Goal: Task Accomplishment & Management: Use online tool/utility

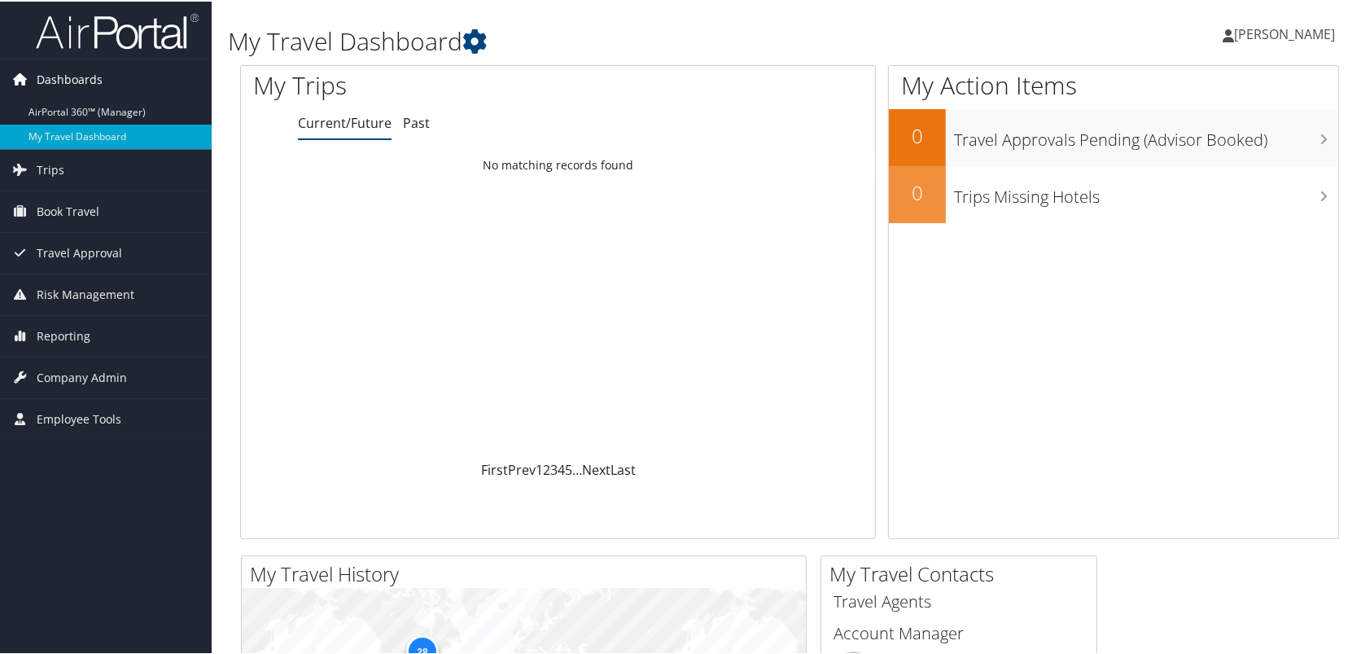
click at [60, 80] on span "Dashboards" at bounding box center [70, 78] width 66 height 41
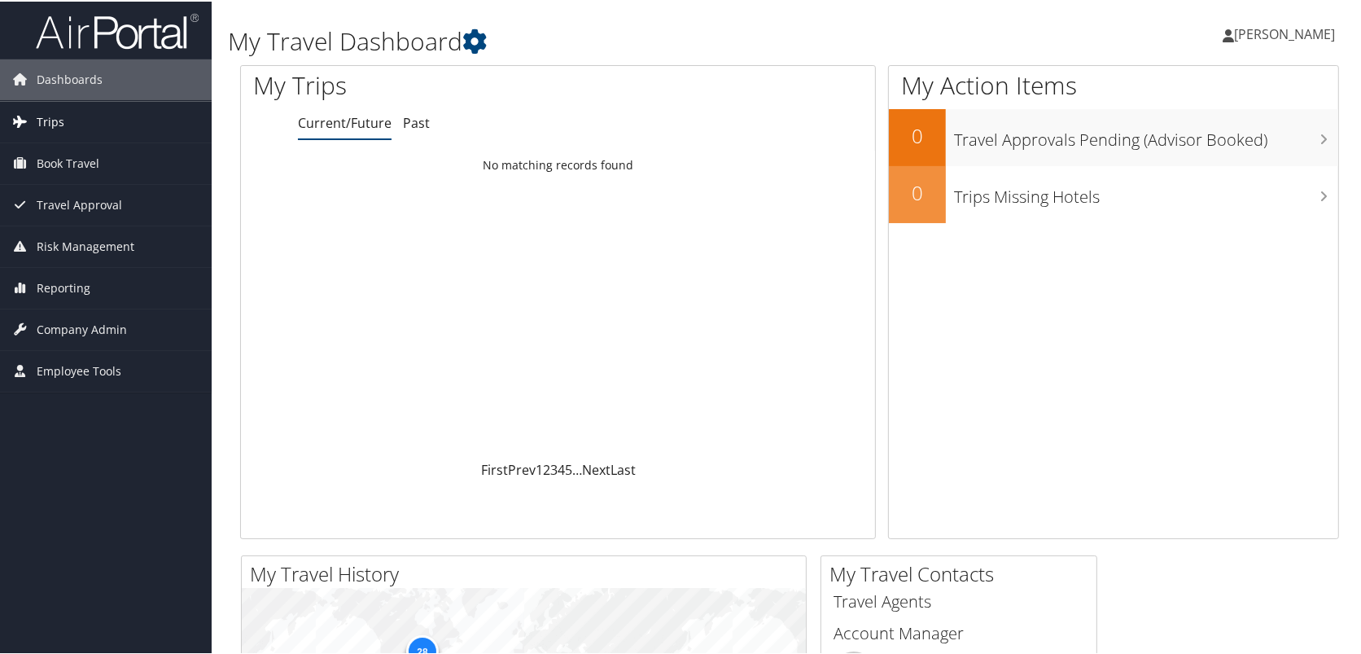
click at [63, 106] on link "Trips" at bounding box center [106, 120] width 212 height 41
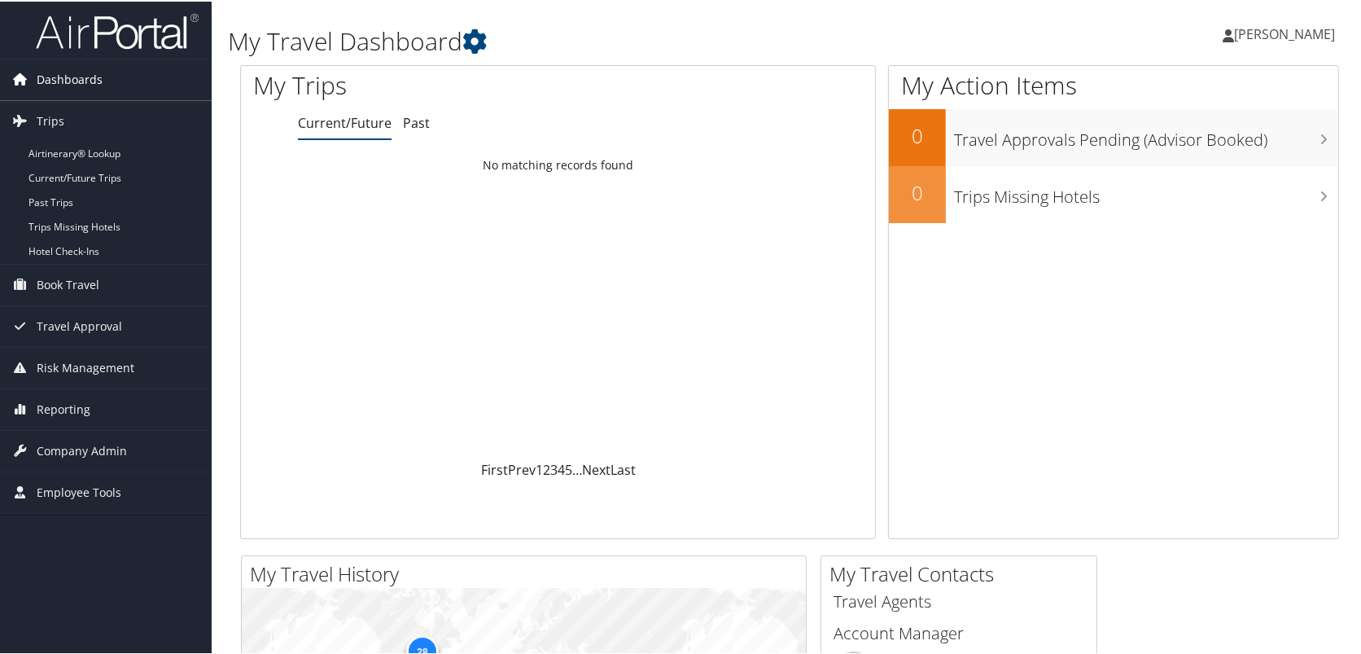
click at [68, 85] on span "Dashboards" at bounding box center [70, 78] width 66 height 41
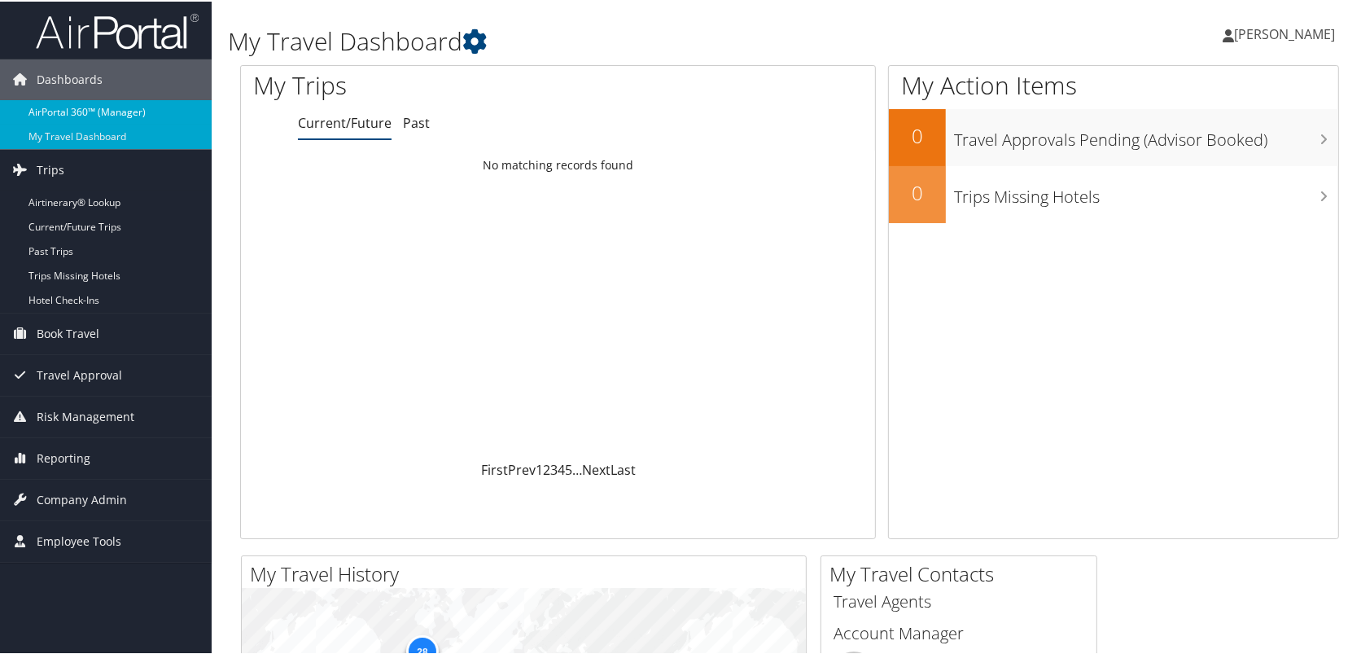
click at [67, 116] on link "AirPortal 360™ (Manager)" at bounding box center [106, 111] width 212 height 24
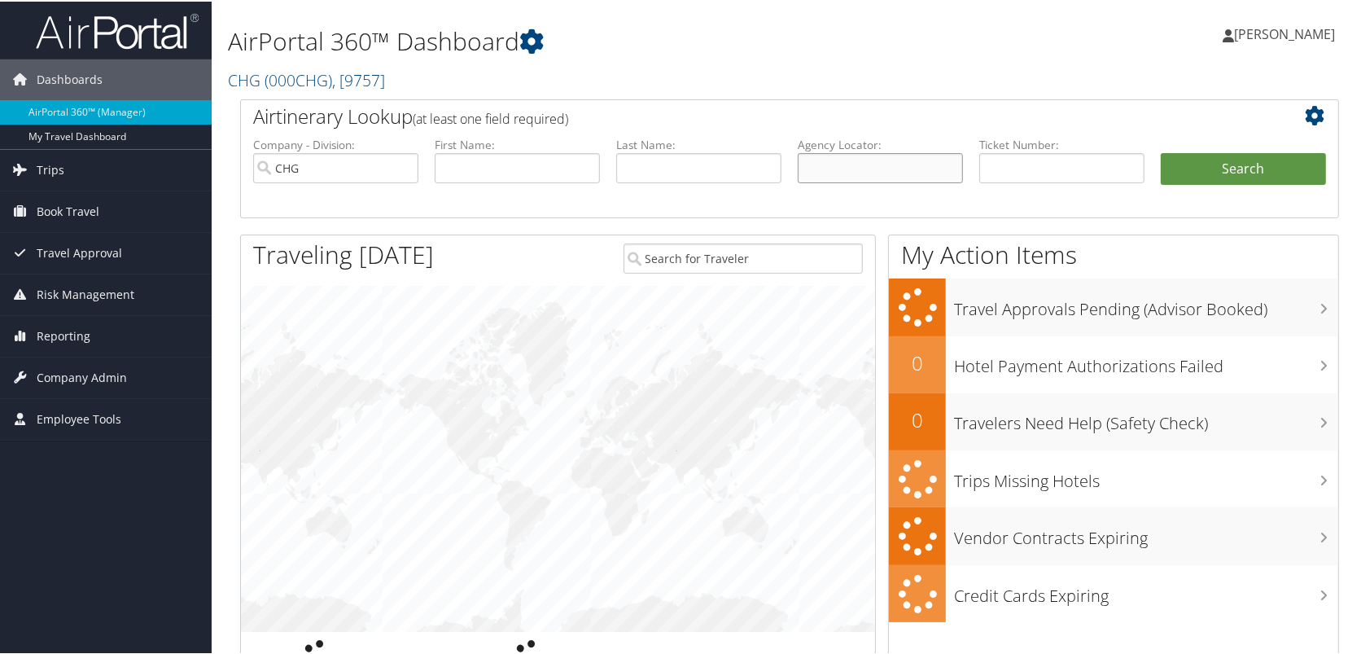
click at [918, 160] on input "text" at bounding box center [880, 166] width 165 height 30
paste input "MLYPTB"
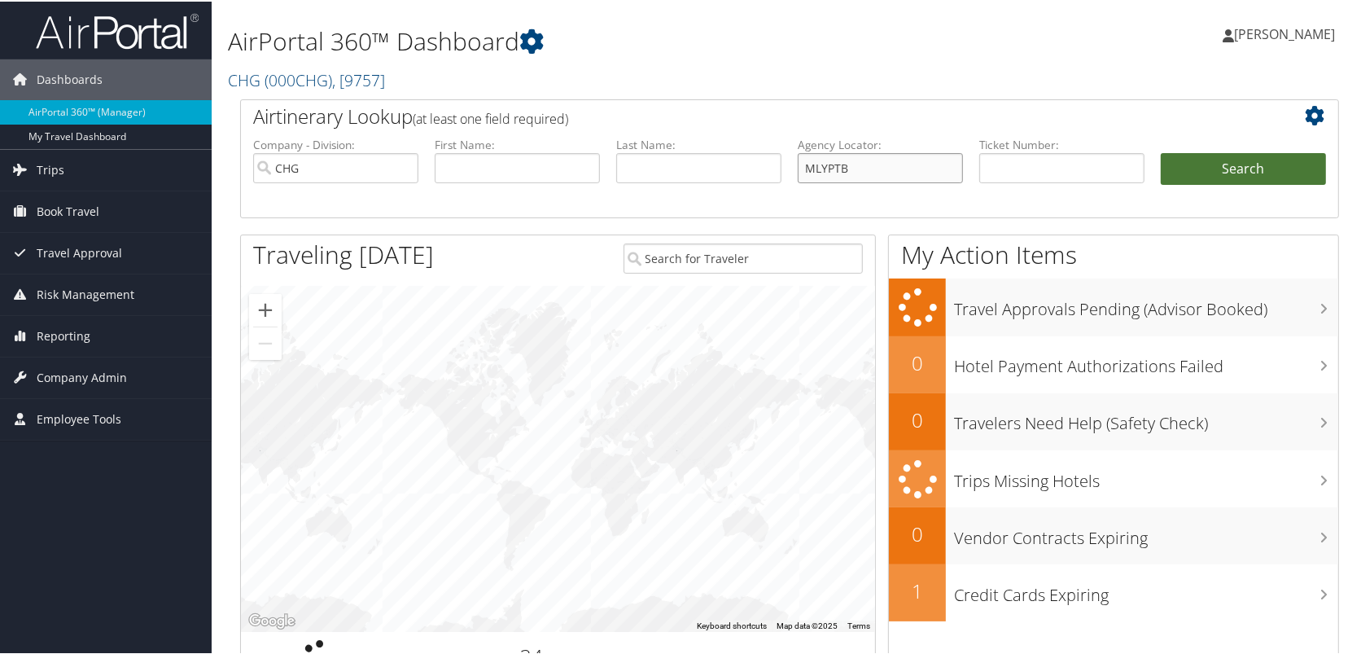
type input "MLYPTB"
click at [1259, 164] on button "Search" at bounding box center [1243, 167] width 165 height 33
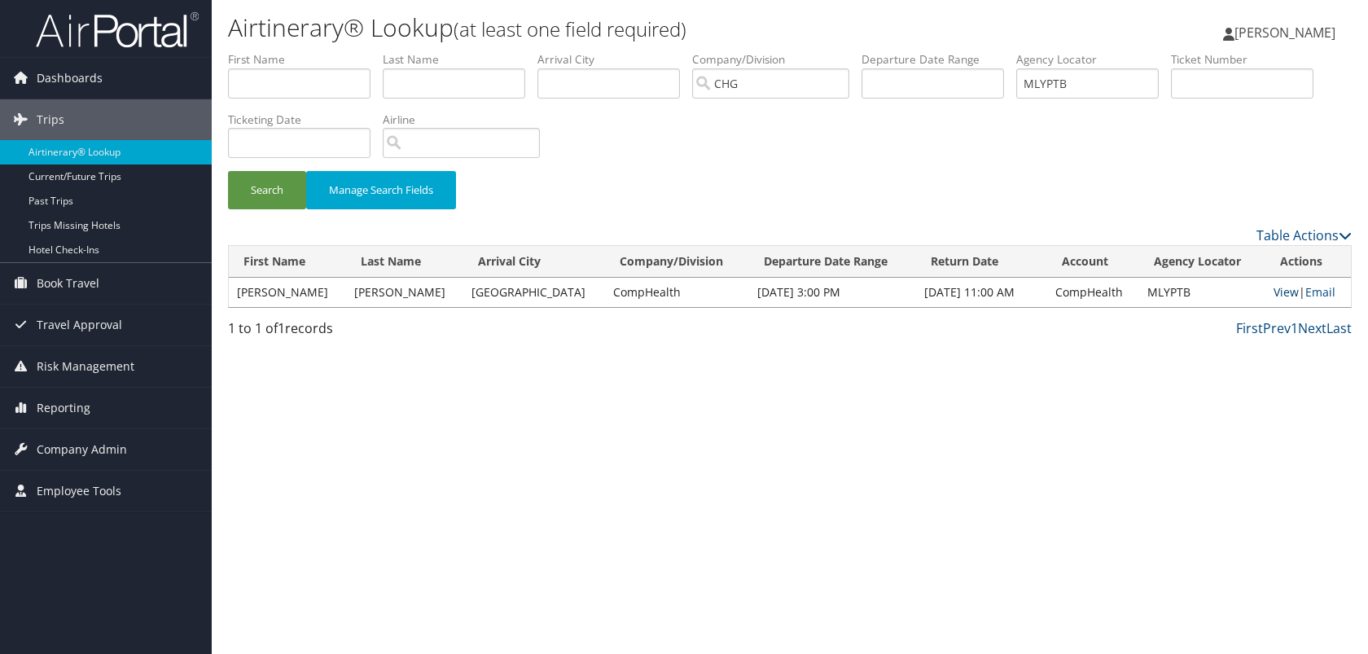
click at [1287, 287] on link "View" at bounding box center [1285, 291] width 25 height 15
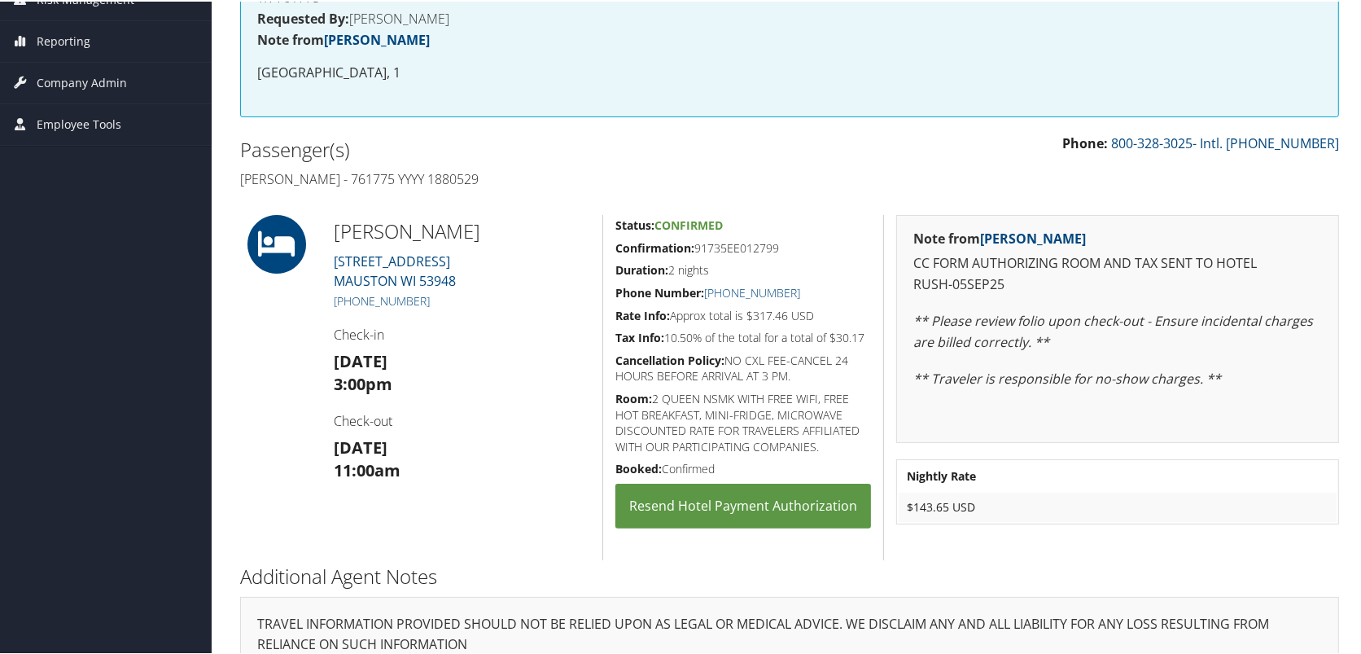
scroll to position [271, 0]
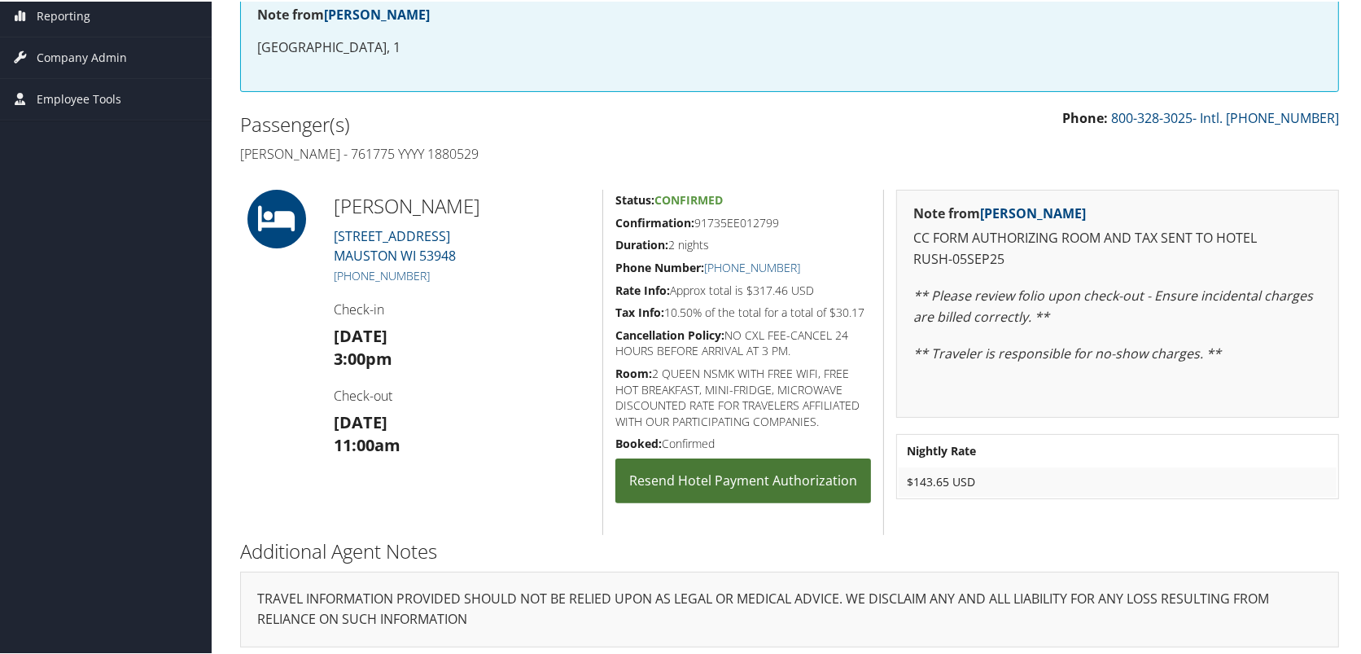
click at [703, 481] on link "Resend Hotel Payment Authorization" at bounding box center [744, 479] width 256 height 45
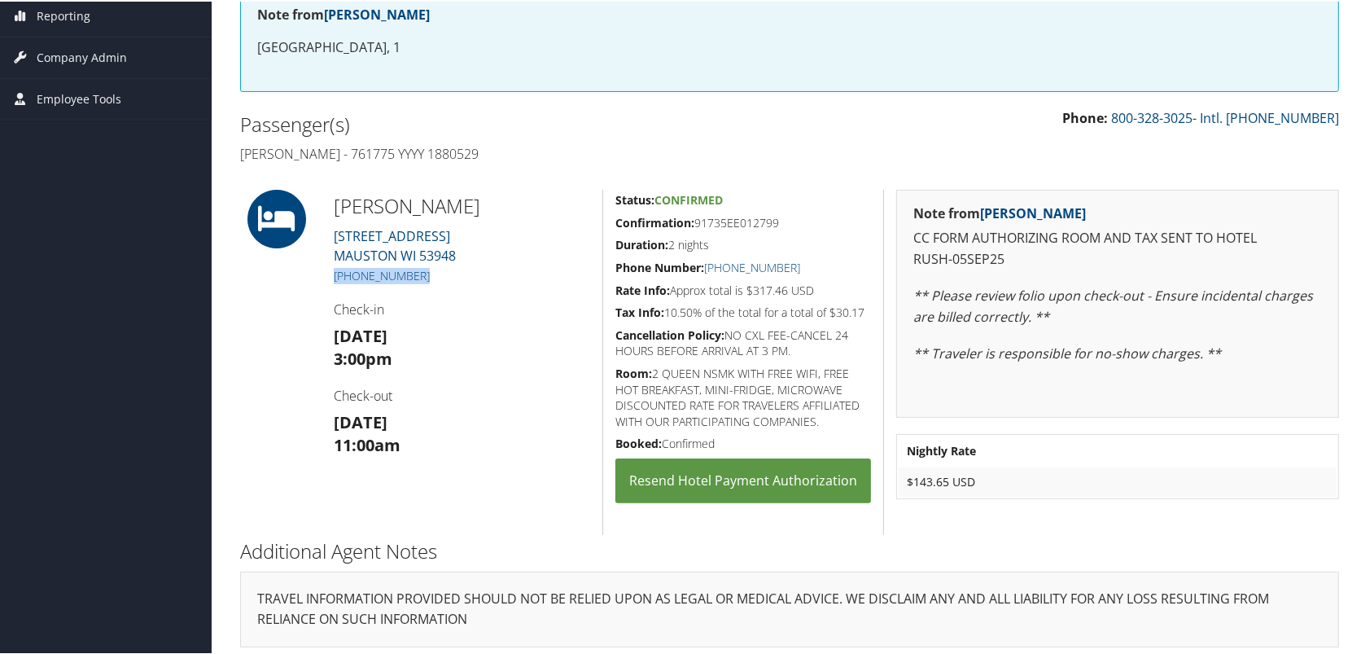
drag, startPoint x: 416, startPoint y: 273, endPoint x: 331, endPoint y: 274, distance: 84.7
click at [331, 274] on div "Americinn Mauston 1011 GATEWAY AVENUE MAUSTON WI 53948 (608) 847-2300 Check-in …" at bounding box center [462, 360] width 281 height 345
copy link "(608) 847-2300"
drag, startPoint x: 336, startPoint y: 197, endPoint x: 418, endPoint y: 208, distance: 83.0
click at [418, 208] on h2 "Americinn Mauston" at bounding box center [462, 205] width 256 height 28
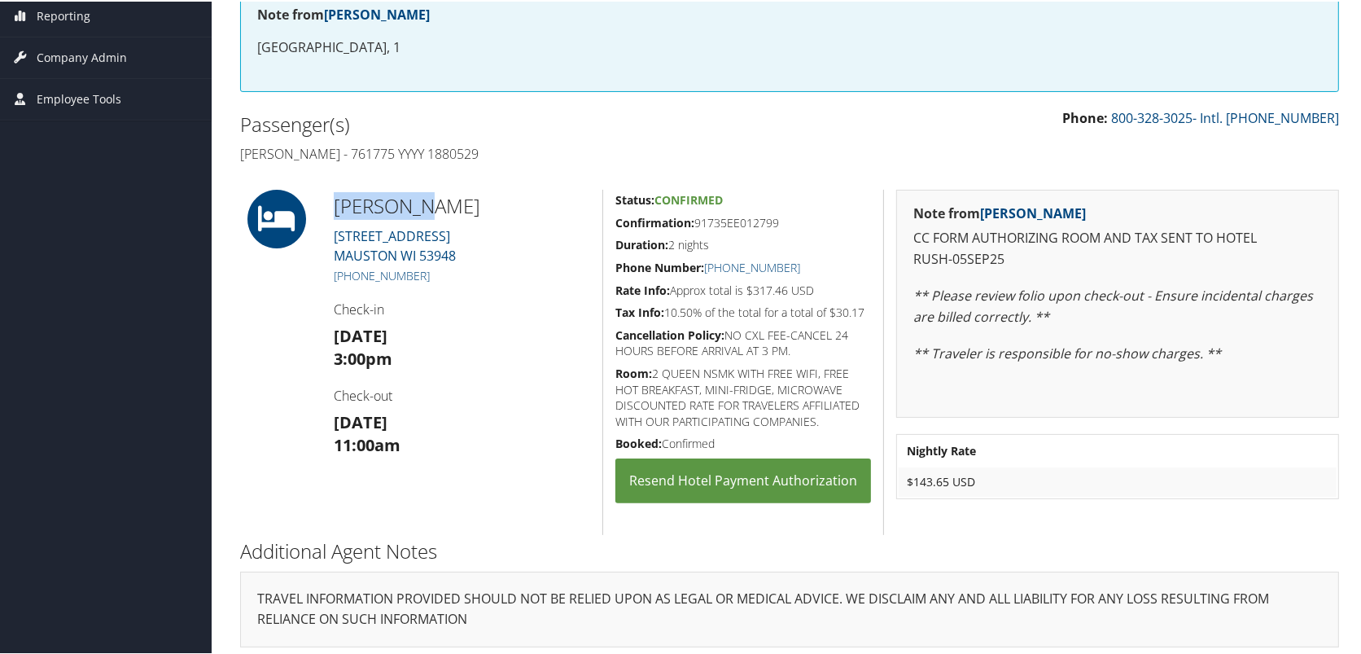
copy h2 "Americinn"
drag, startPoint x: 503, startPoint y: 202, endPoint x: 332, endPoint y: 199, distance: 171.0
click at [334, 199] on h2 "Americinn Mauston" at bounding box center [462, 205] width 256 height 28
copy h2 "Americinn Mauston"
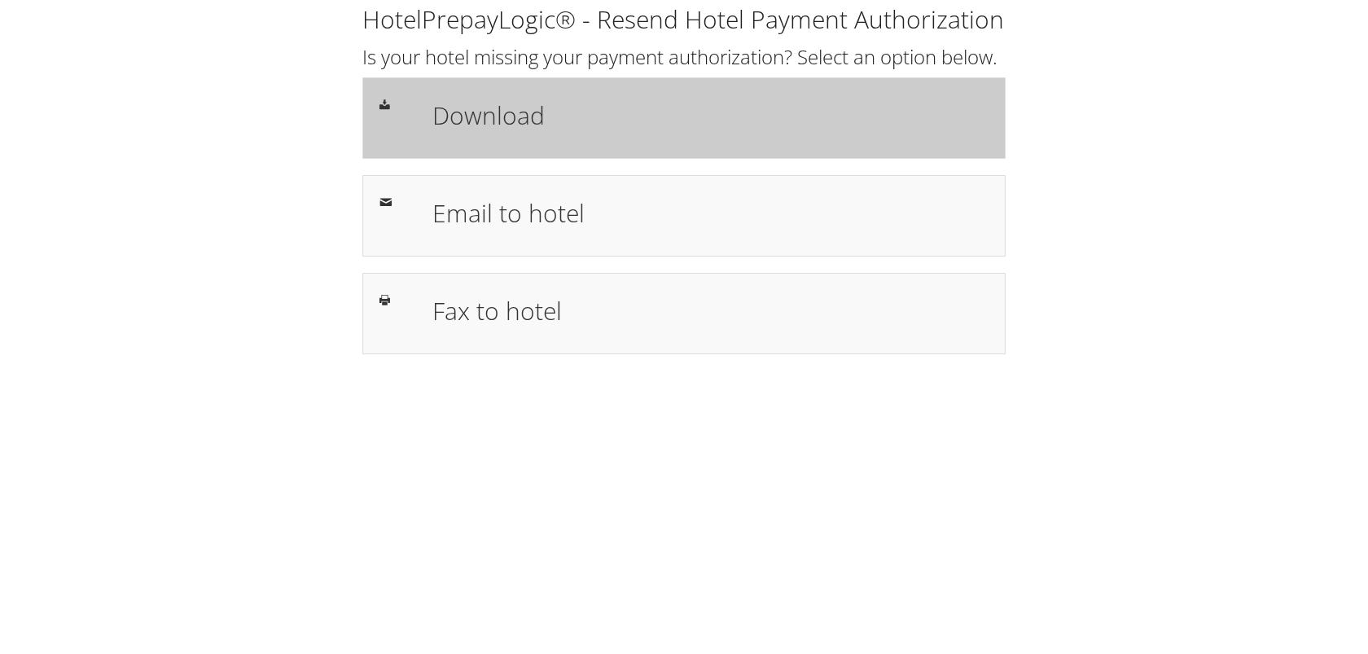
click at [499, 142] on div "Download" at bounding box center [710, 117] width 581 height 47
click at [521, 142] on div "Download" at bounding box center [710, 117] width 581 height 47
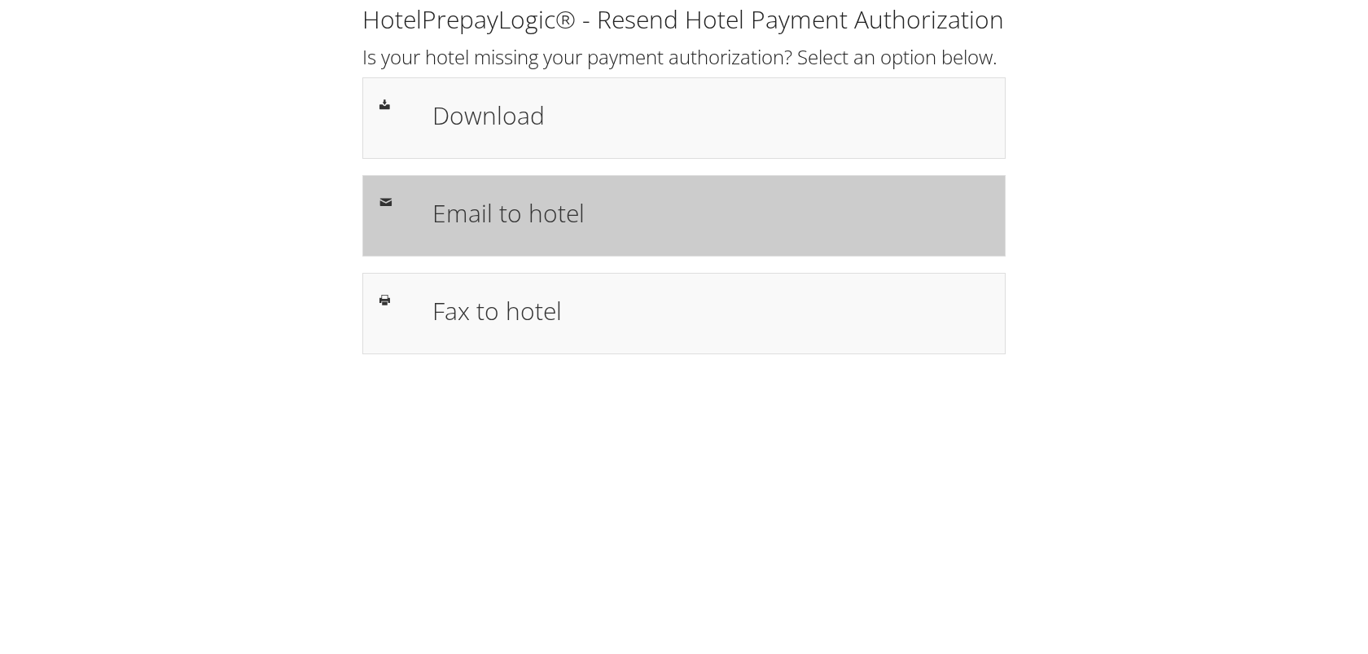
click at [566, 231] on h1 "Email to hotel" at bounding box center [710, 213] width 556 height 37
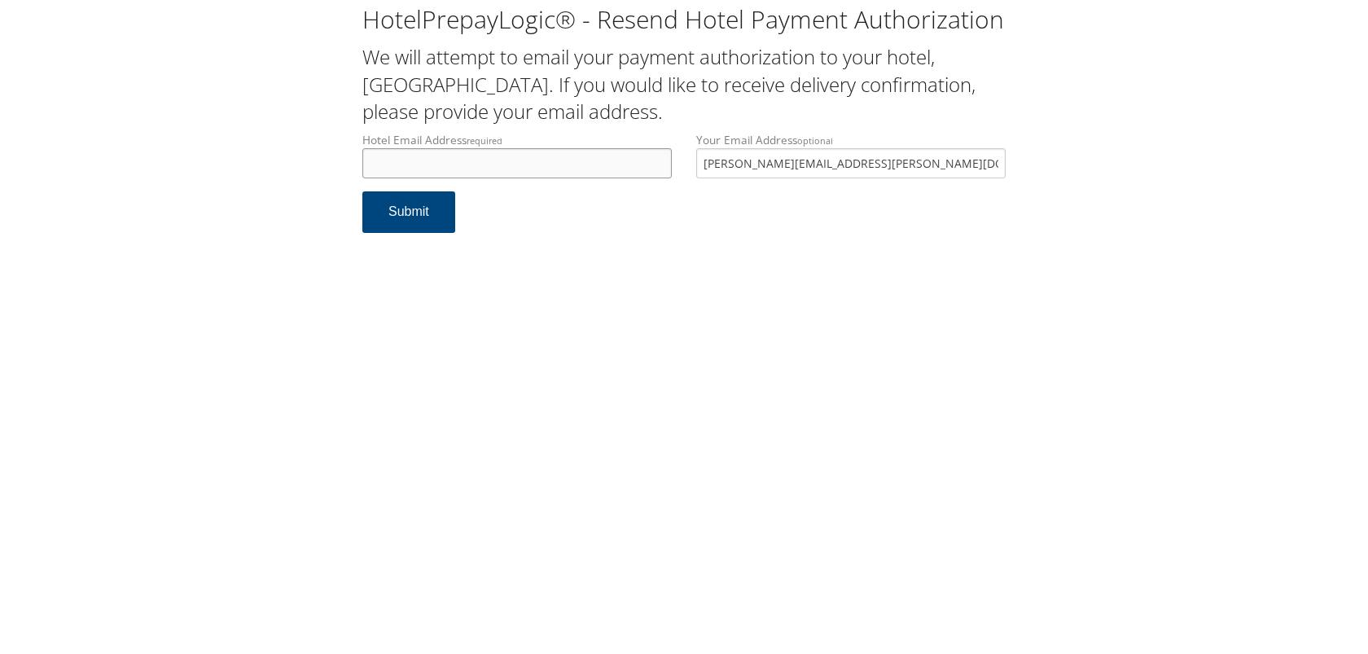
click at [527, 166] on input "Hotel Email Address required" at bounding box center [516, 163] width 309 height 30
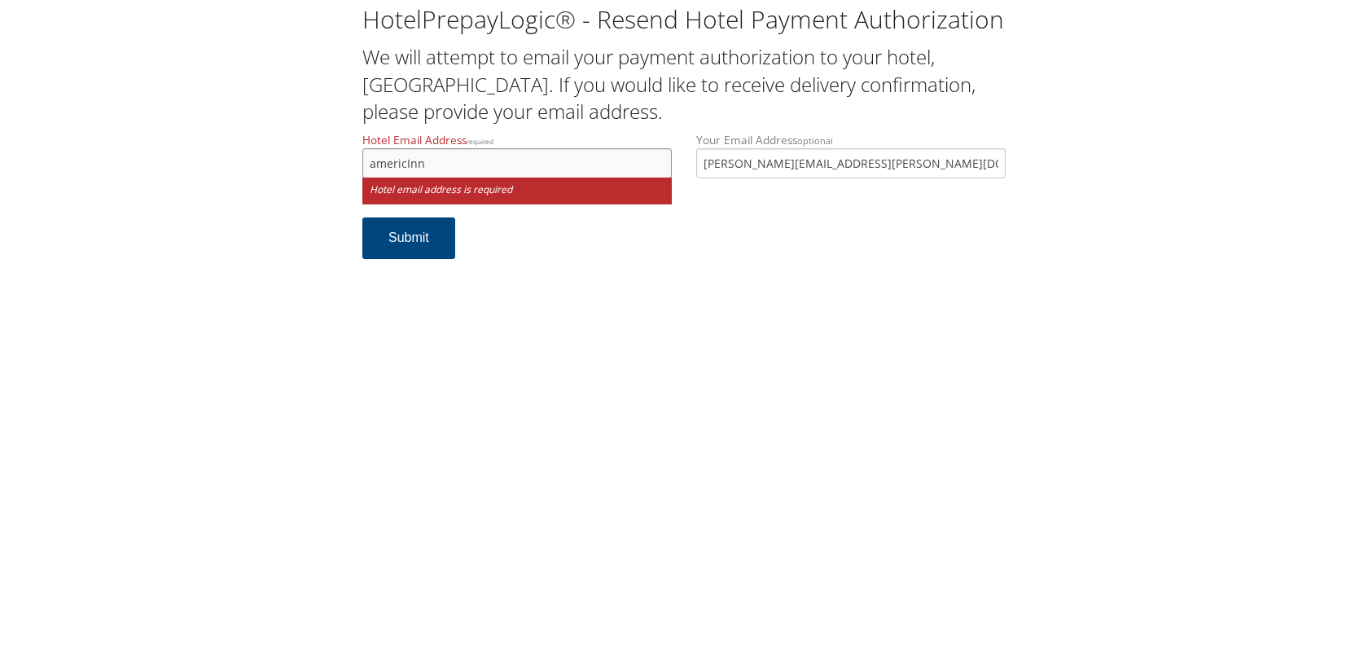
drag, startPoint x: 402, startPoint y: 164, endPoint x: 359, endPoint y: 168, distance: 43.3
click at [359, 168] on div "Hotel Email Address required americInn Hotel email address is required" at bounding box center [517, 174] width 334 height 85
paste input "Americinn Mausto"
click at [427, 166] on input "[PERSON_NAME]" at bounding box center [516, 163] width 309 height 30
click at [477, 161] on input "AmericinnMauston" at bounding box center [516, 163] width 309 height 30
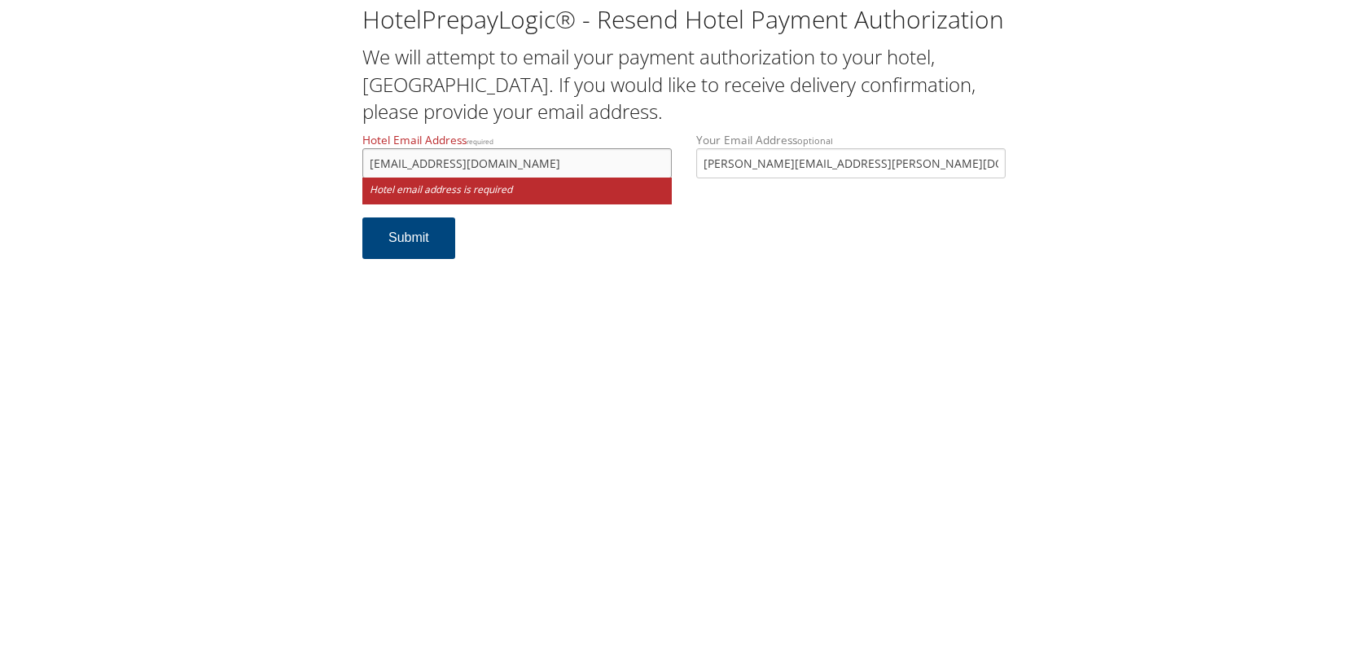
type input "[EMAIL_ADDRESS][DOMAIN_NAME]"
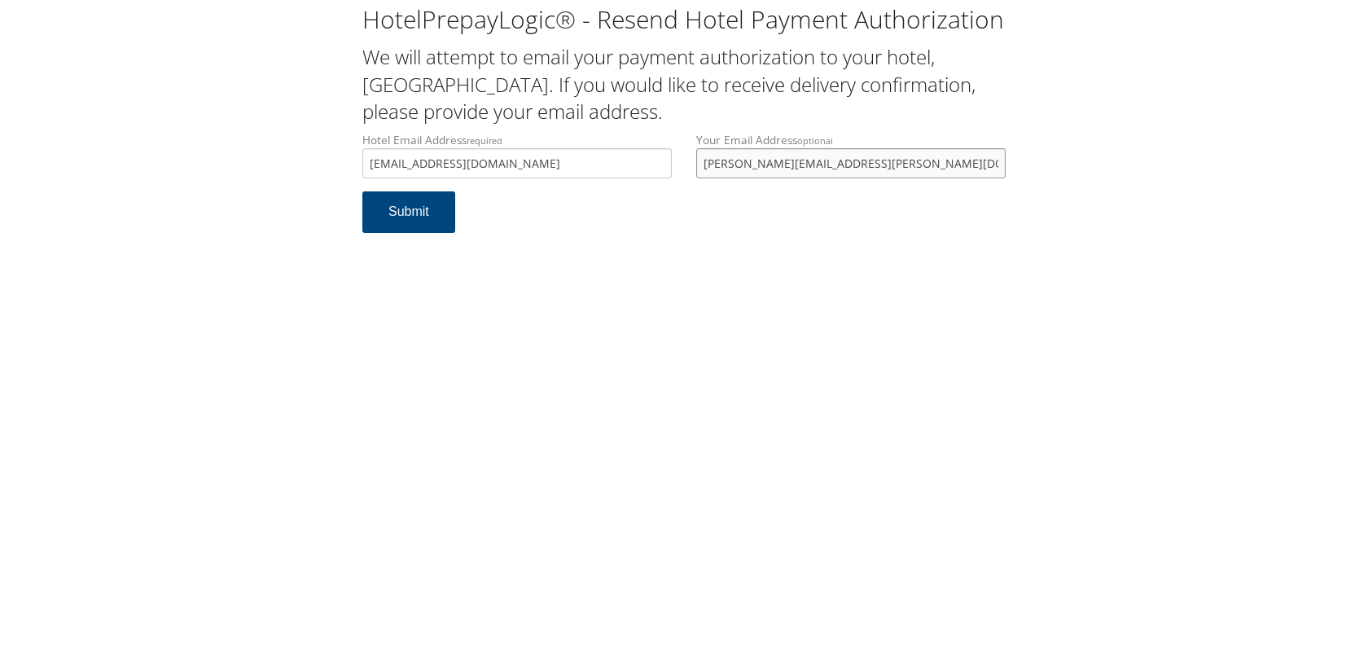
click at [769, 164] on input "[PERSON_NAME][EMAIL_ADDRESS][PERSON_NAME][DOMAIN_NAME]" at bounding box center [850, 163] width 309 height 30
paste input "alvaro.contreras@chghealthcare.com"
type input "alvaro.contreras@chghealthcare.com"
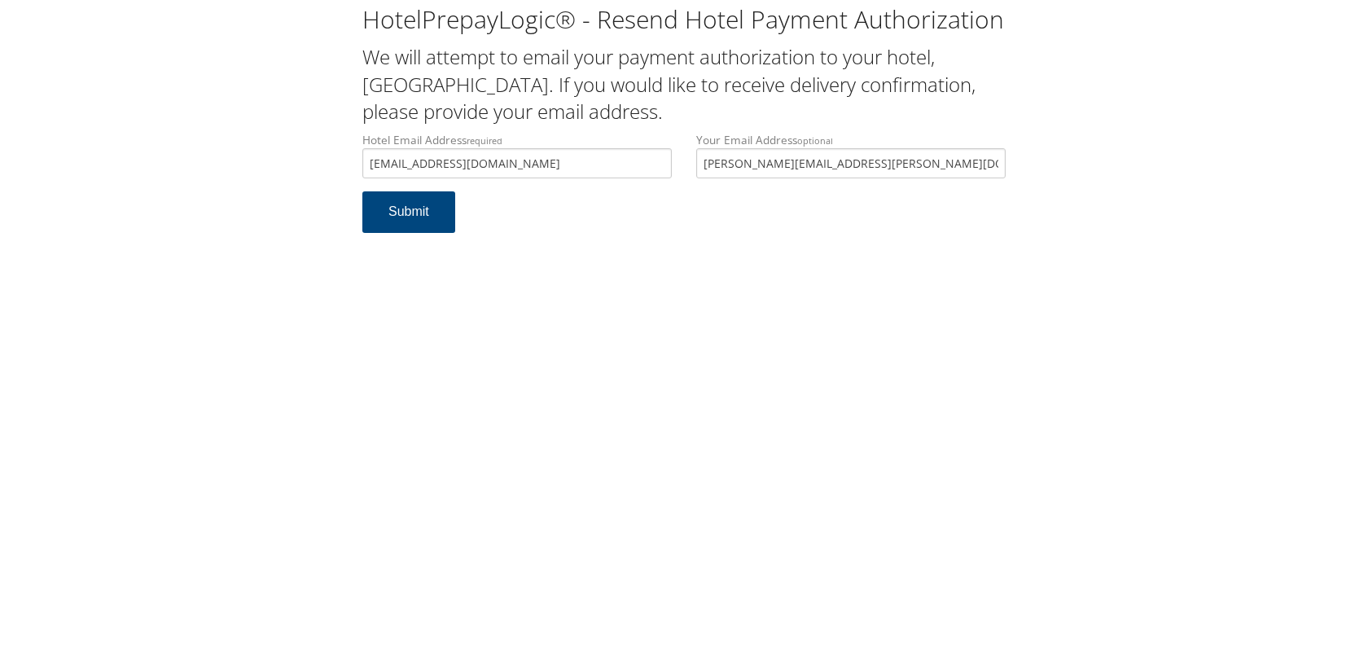
click at [713, 221] on form "Hotel Email Address required AmericinnMauston@gmail.com Hotel email address is …" at bounding box center [683, 190] width 643 height 117
click at [423, 213] on button "Submit" at bounding box center [408, 212] width 93 height 42
